Goal: Transaction & Acquisition: Purchase product/service

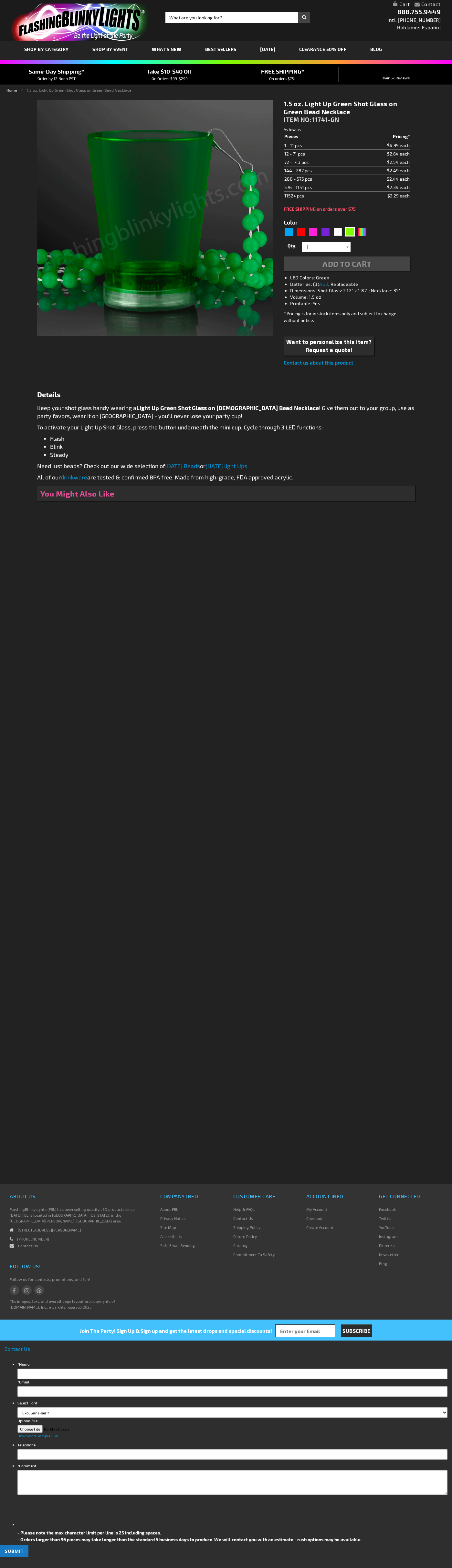
type input "5648"
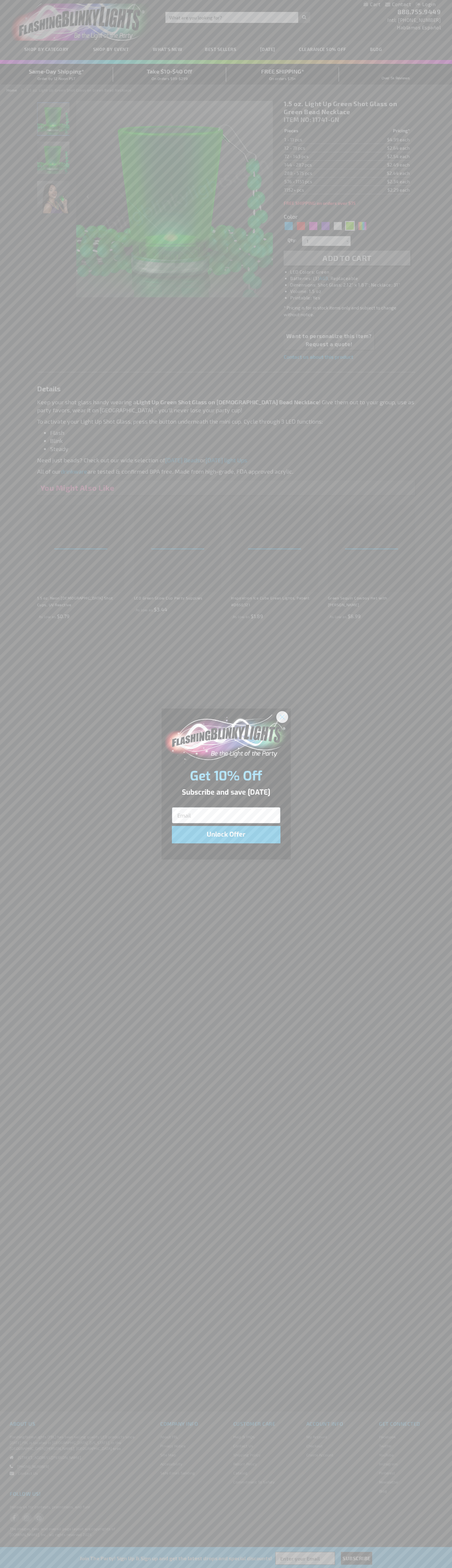
click at [282, 716] on icon "Close dialog" at bounding box center [281, 716] width 4 height 4
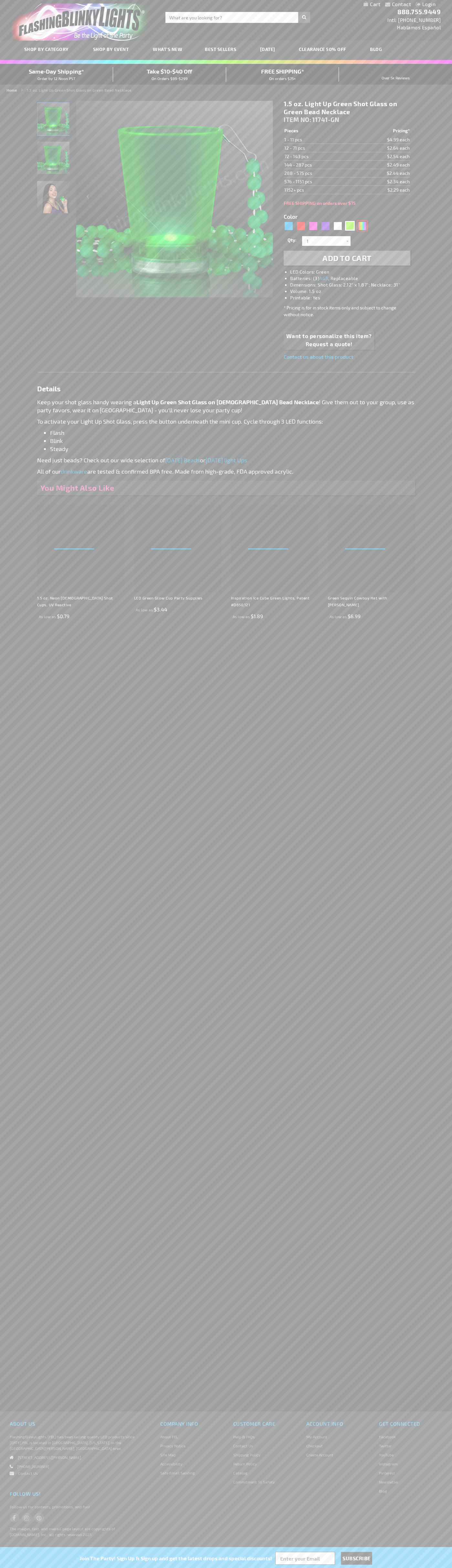
click at [362, 226] on div "Multicolor" at bounding box center [362, 226] width 10 height 10
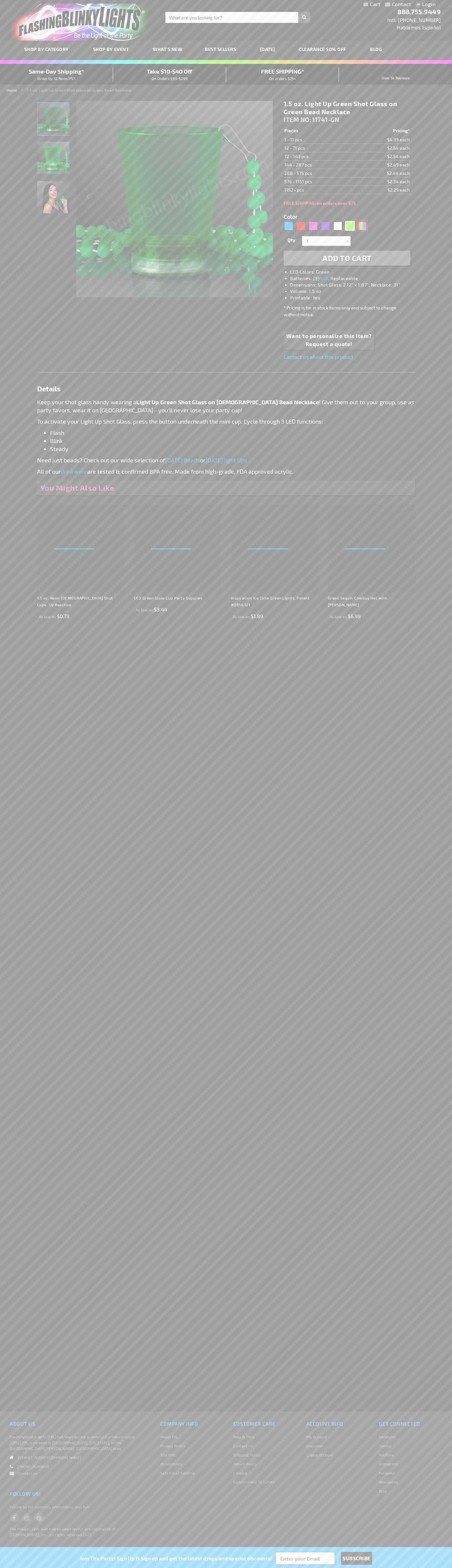
type input "5659"
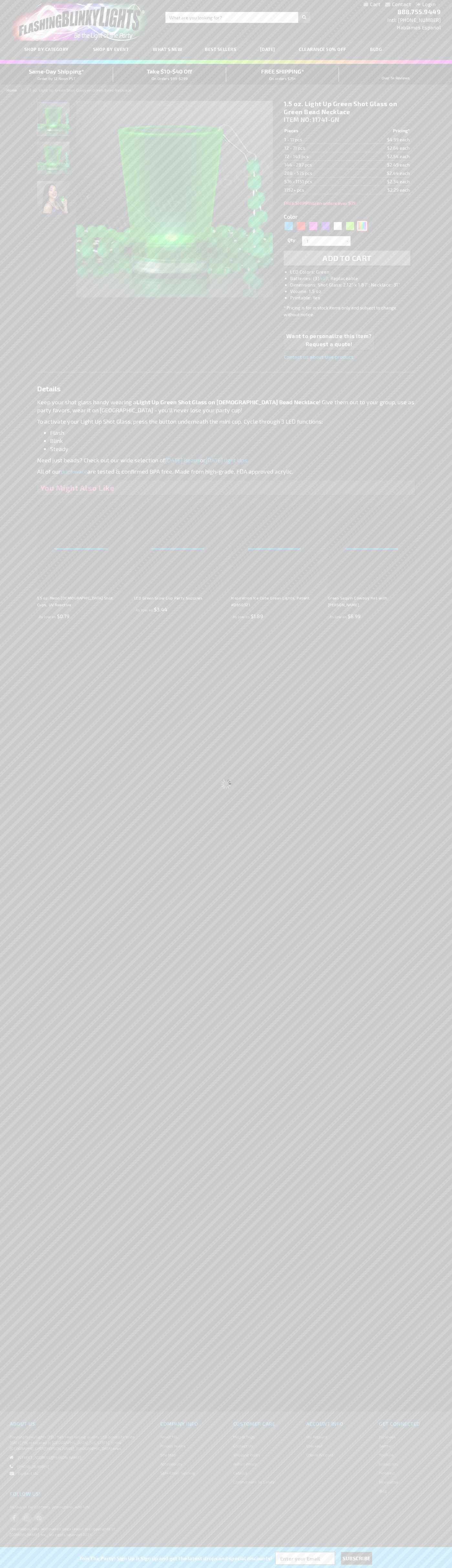
type input "11741-MLT"
type input "Customize - 1.5 oz. Multicolor LED Shot Glass Party Necklaces - ITEM NO: 11741-…"
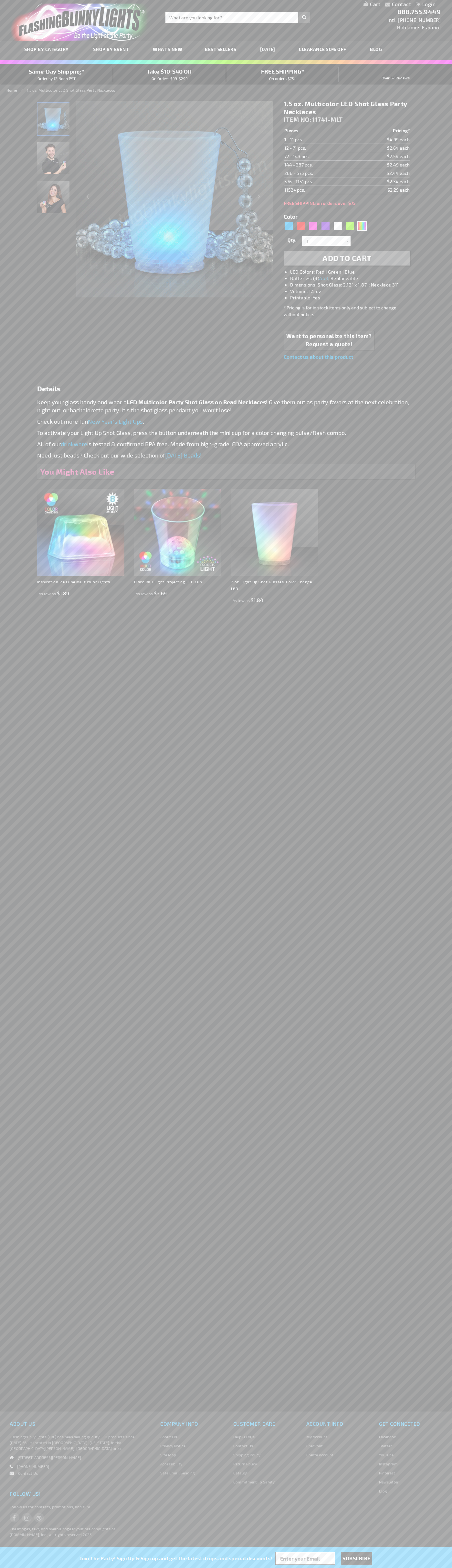
click at [347, 258] on span "Add to Cart" at bounding box center [347, 257] width 49 height 9
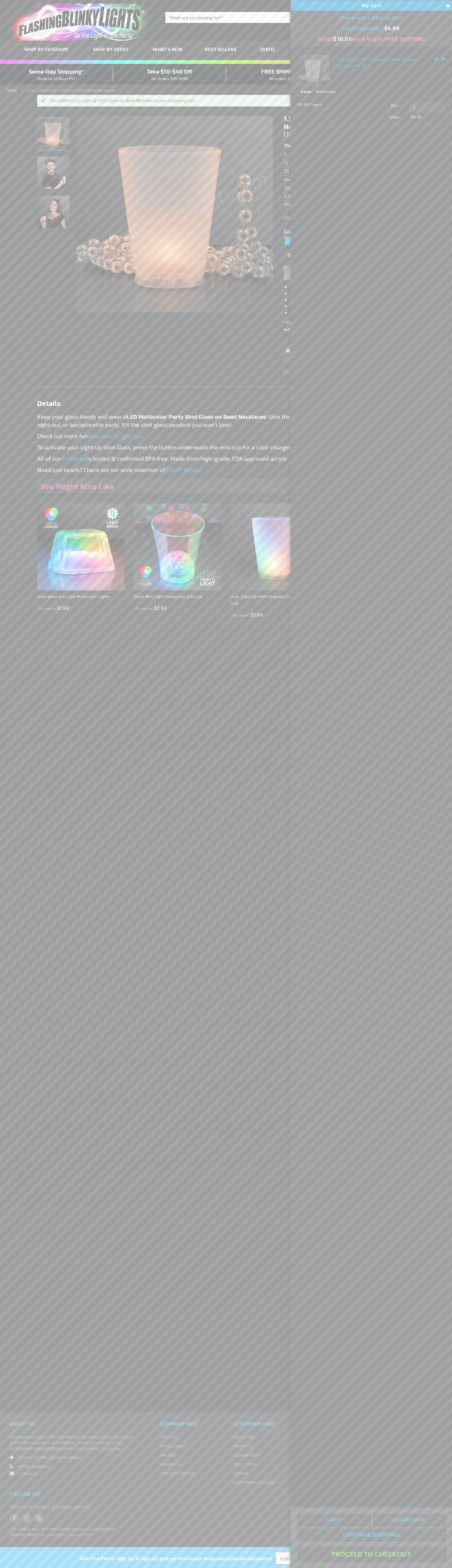
click at [371, 1554] on button "Proceed To Checkout" at bounding box center [371, 1554] width 148 height 15
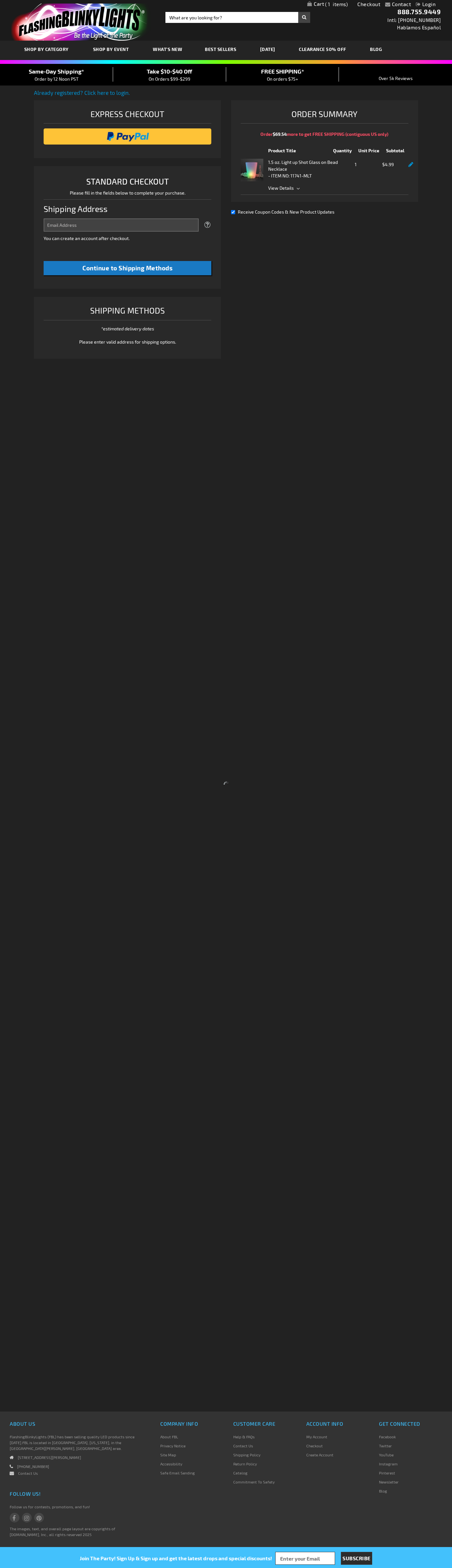
select select "US"
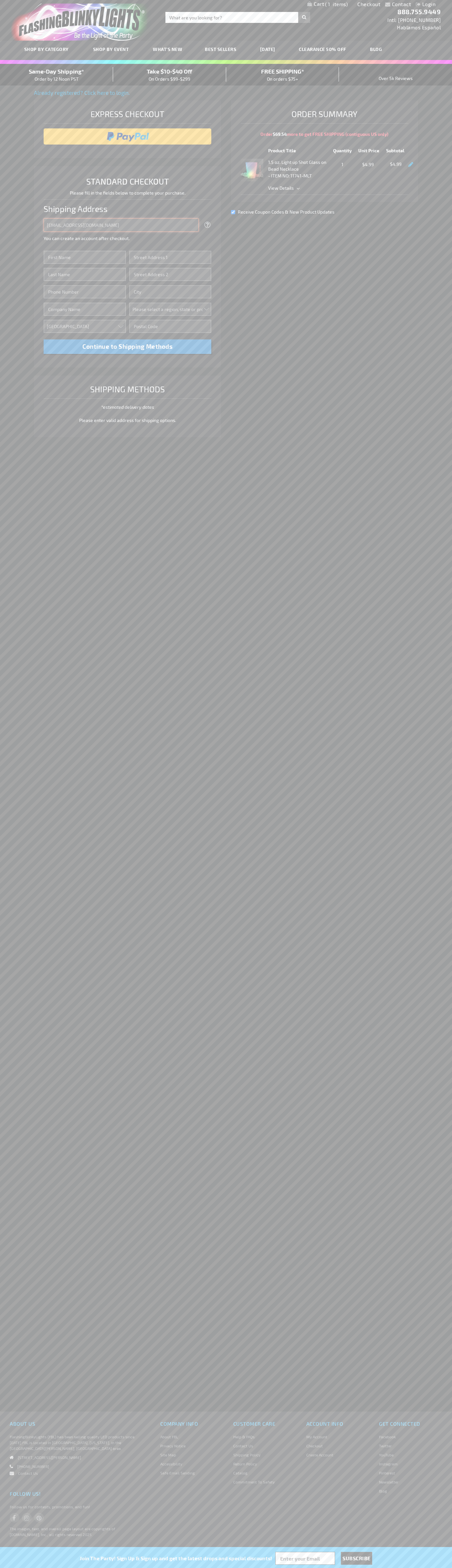
type input "johnsmith005@storebotmail.joonix.net"
type input "John"
type input "4581 Webb Street"
type input "First floor"
type input "pryor"
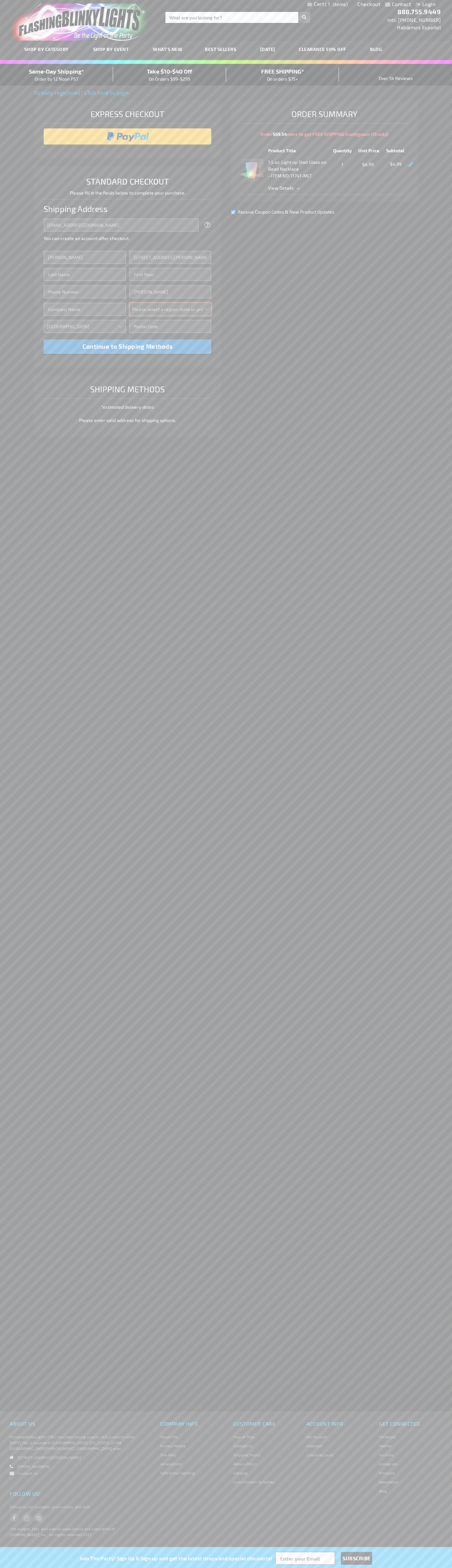
select select "48"
type input "74361"
type input "Smith"
type input "6502530000"
type input "John Smith"
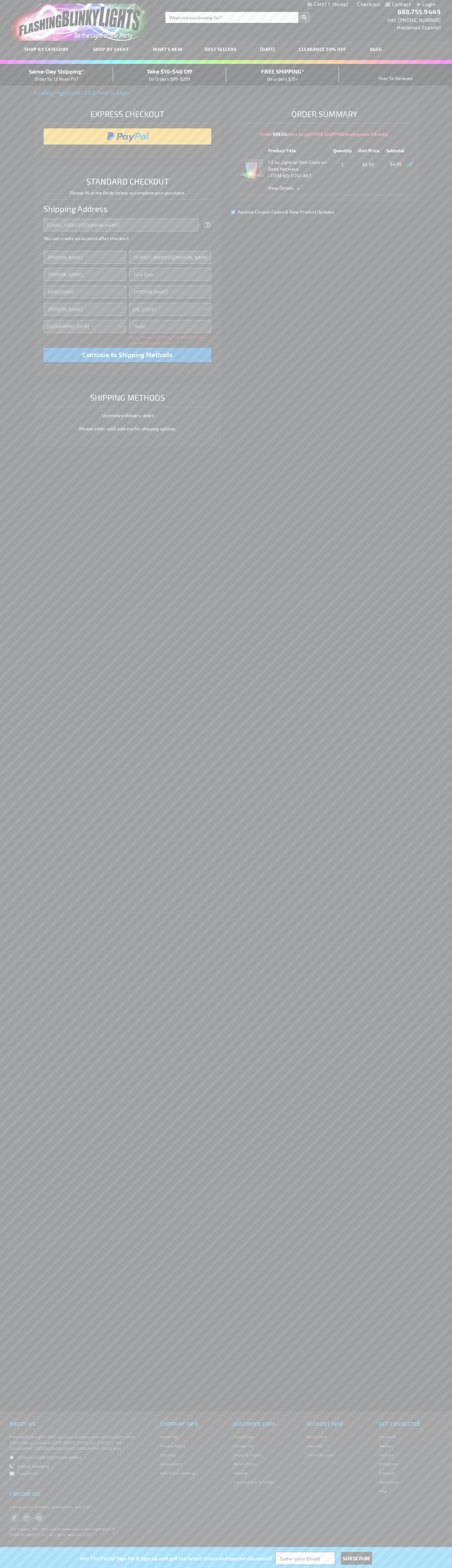
click at [57, 75] on div "Same-Day Shipping* Order by 12 Noon PST" at bounding box center [57, 74] width 113 height 15
click at [127, 136] on input "image" at bounding box center [127, 136] width 161 height 13
